Goal: Find specific page/section: Find specific page/section

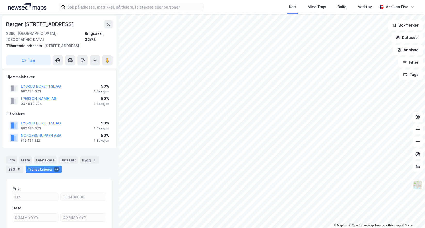
scroll to position [42, 0]
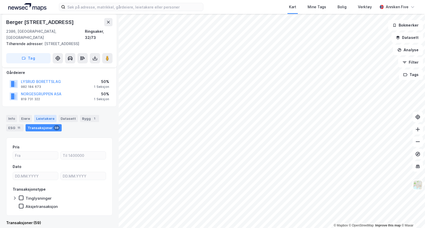
click at [46, 115] on div "Leietakere" at bounding box center [45, 118] width 22 height 7
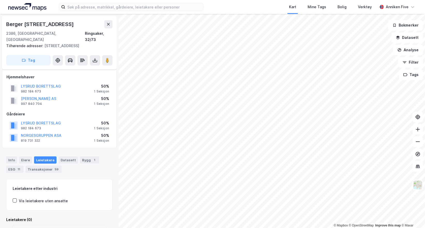
scroll to position [33, 0]
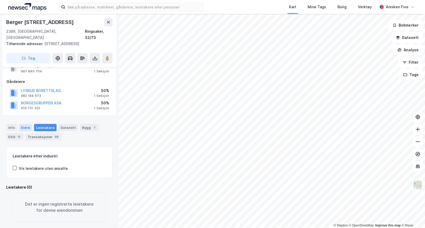
click at [27, 124] on div "Eiere" at bounding box center [25, 127] width 13 height 7
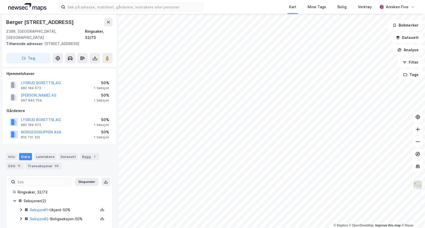
scroll to position [4, 0]
